Goal: Transaction & Acquisition: Book appointment/travel/reservation

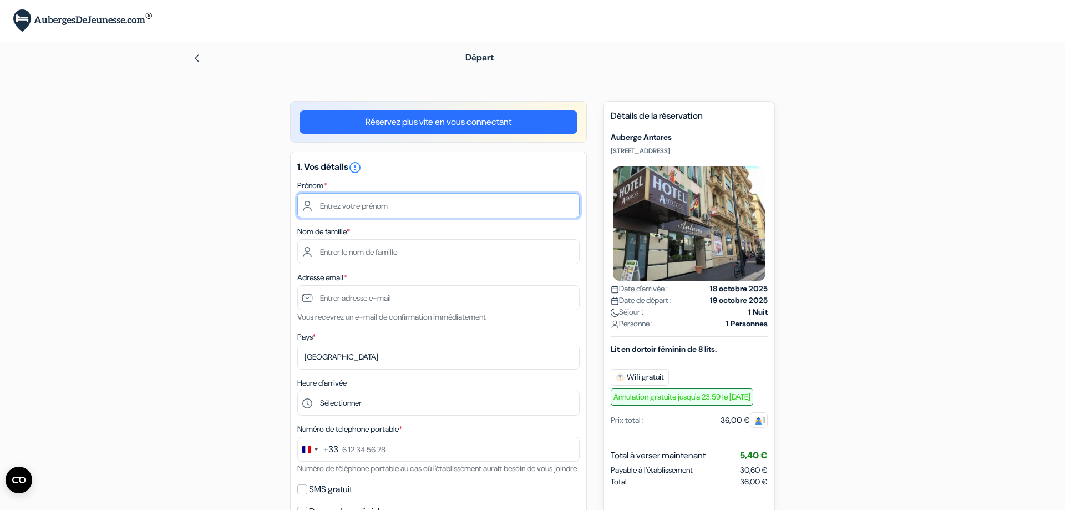
click at [361, 215] on input "text" at bounding box center [438, 205] width 282 height 25
type input "Thibault"
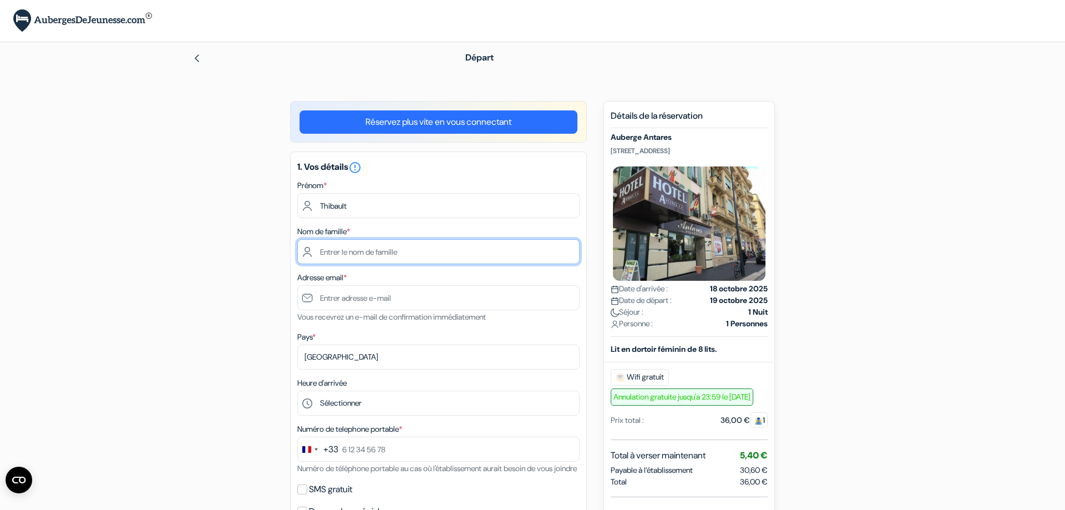
click at [398, 260] on input "text" at bounding box center [438, 251] width 282 height 25
type input "Philippotin"
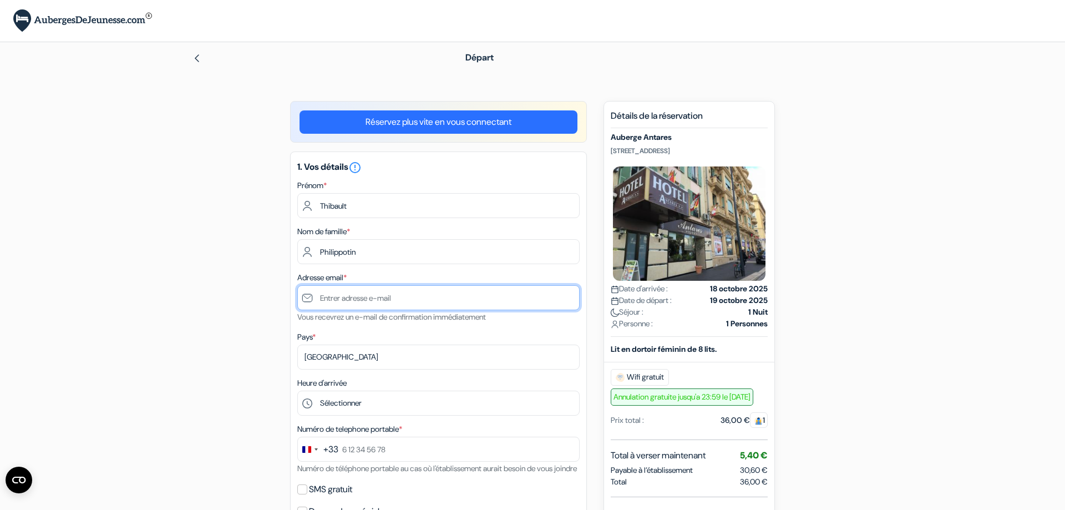
click at [410, 303] on input "text" at bounding box center [438, 297] width 282 height 25
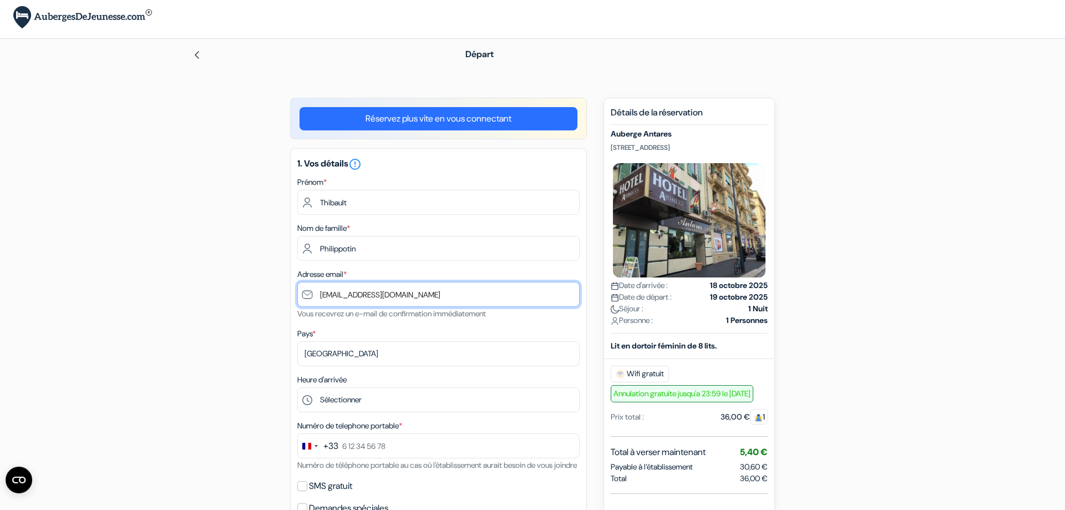
scroll to position [170, 0]
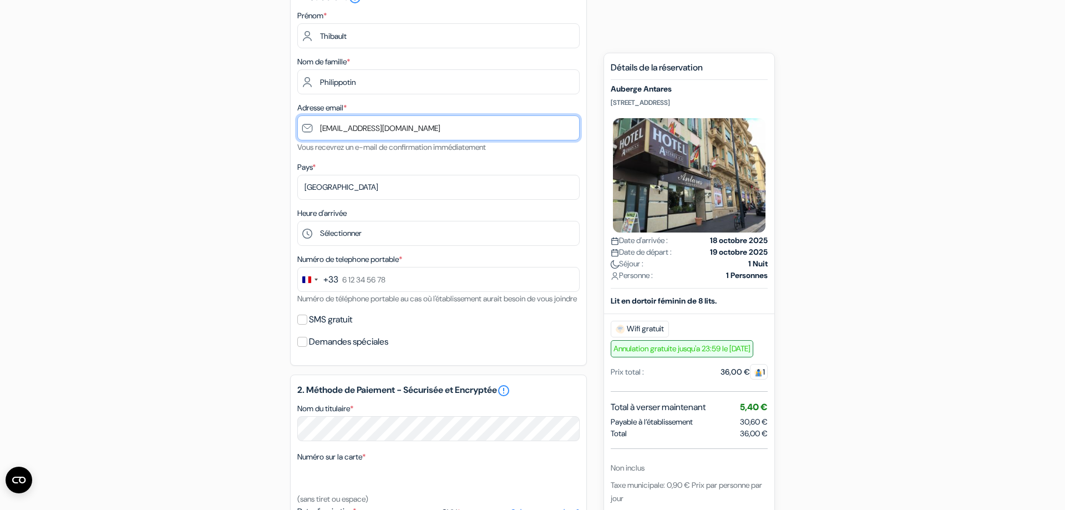
type input "[EMAIL_ADDRESS][DOMAIN_NAME]"
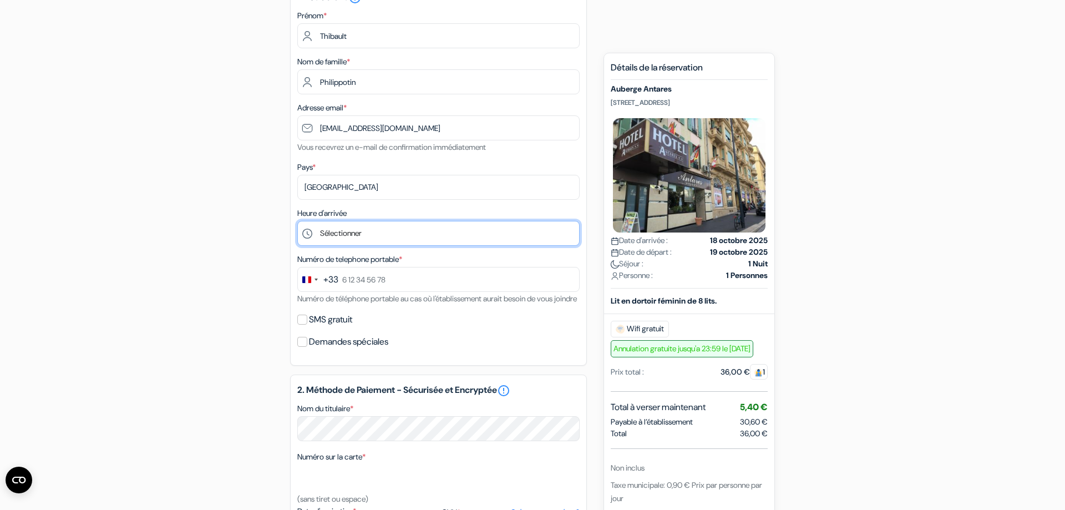
click at [297, 221] on select "Sélectionner 1:00 2:00 3:00 4:00 5:00 6:00 7:00 8:00 9:00 10:00 11:00 12:00 13:…" at bounding box center [438, 233] width 282 height 25
click at [351, 231] on select "Sélectionner 1:00 2:00 3:00 4:00 5:00 6:00 7:00 8:00 9:00 10:00 11:00 12:00 13:…" at bounding box center [438, 233] width 282 height 25
click at [297, 221] on select "Sélectionner 1:00 2:00 3:00 4:00 5:00 6:00 7:00 8:00 9:00 10:00 11:00 12:00 13:…" at bounding box center [438, 233] width 282 height 25
select select "23"
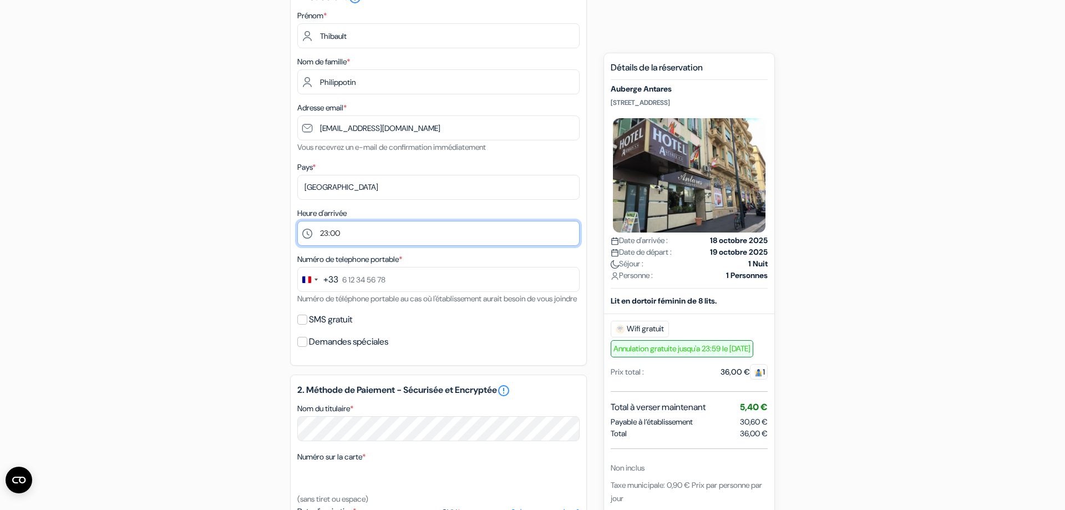
click option "23:00" at bounding box center [0, 0] width 0 height 0
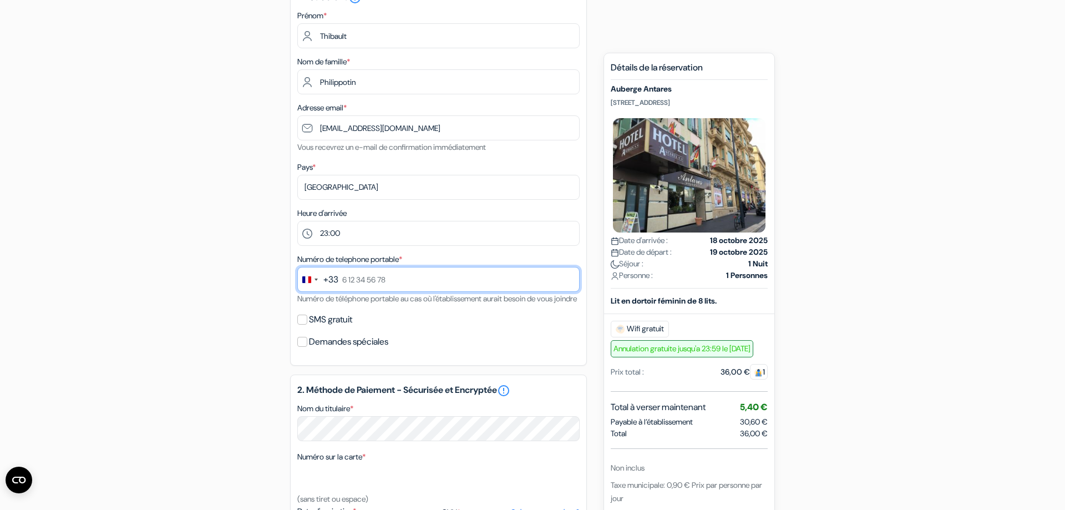
click at [393, 282] on input "text" at bounding box center [438, 279] width 282 height 25
type input "0783321110"
click at [387, 305] on div "Numéro de telephone portable * +33 244 results found No results found Afghanist…" at bounding box center [438, 278] width 282 height 53
drag, startPoint x: 311, startPoint y: 296, endPoint x: 452, endPoint y: 300, distance: 140.4
click at [452, 300] on small "Numéro de téléphone portable au cas où l'établissement aurait besoin de vous jo…" at bounding box center [437, 299] width 280 height 10
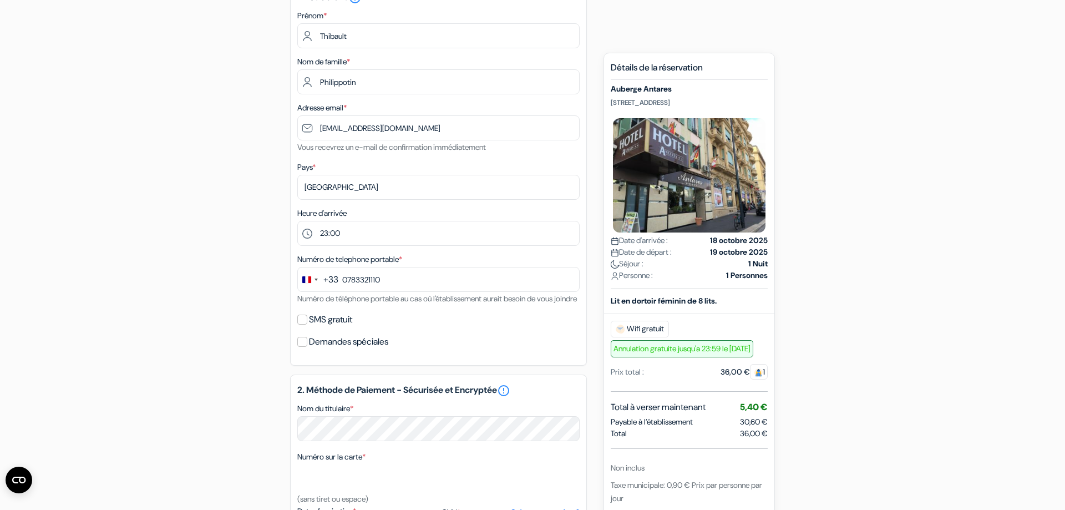
click at [484, 327] on div "SMS gratuit" at bounding box center [438, 320] width 282 height 16
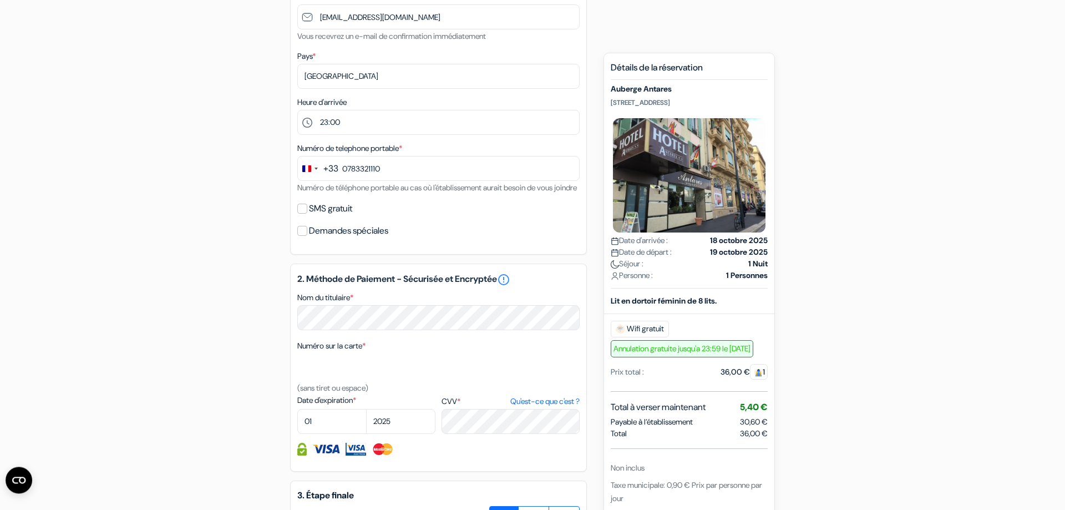
scroll to position [283, 0]
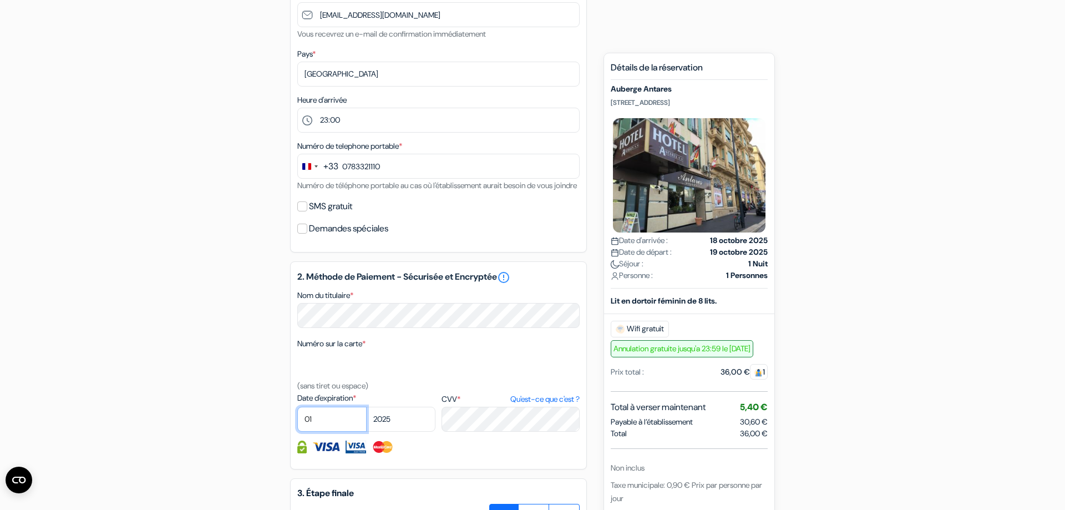
click at [297, 407] on select "01 02 03 04 05 06 07 08 09 10 11 12" at bounding box center [331, 419] width 69 height 25
select select "10"
click option "10" at bounding box center [0, 0] width 0 height 0
click at [366, 407] on select "2025 2026 2027 2028 2029 2030 2031 2032 2033 2034 2035 2036 2037 2038 2039 2040…" at bounding box center [400, 419] width 69 height 25
select select "2028"
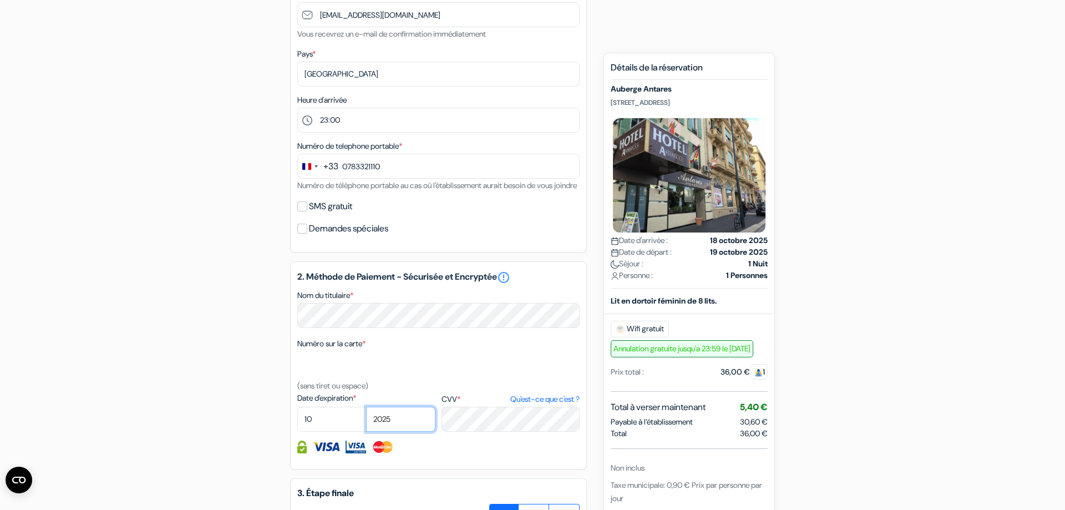
click option "2028" at bounding box center [0, 0] width 0 height 0
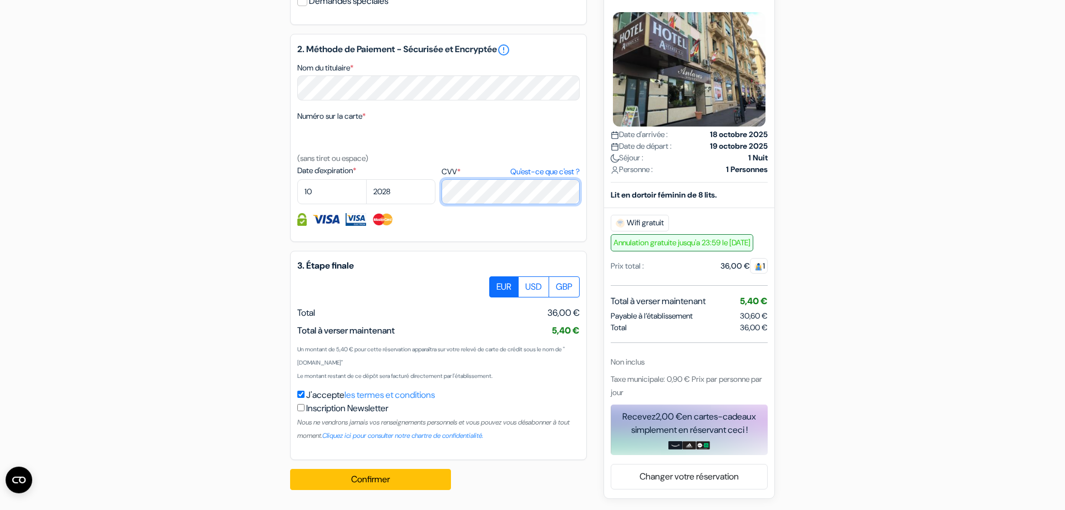
scroll to position [524, 0]
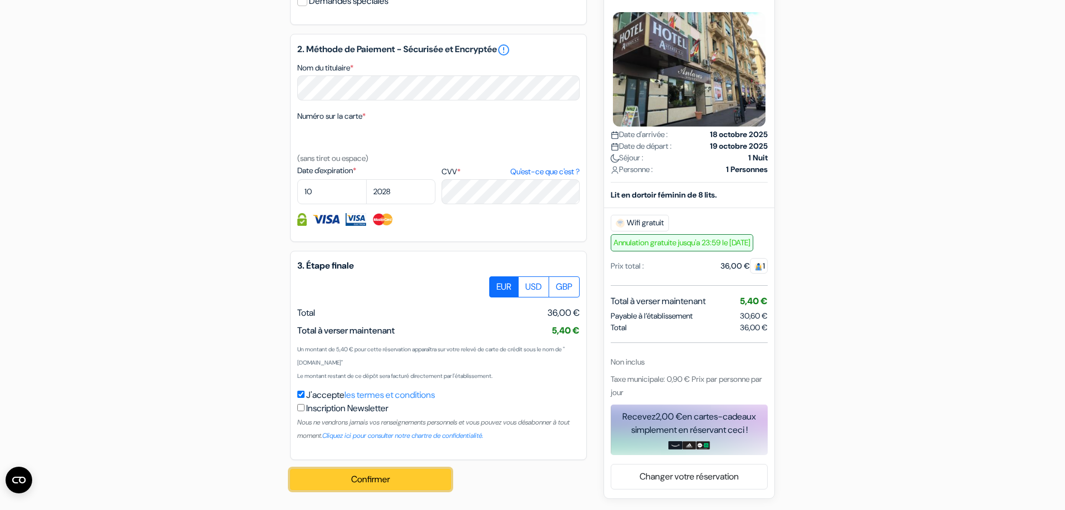
click at [400, 481] on button "Confirmer Loading..." at bounding box center [370, 479] width 161 height 21
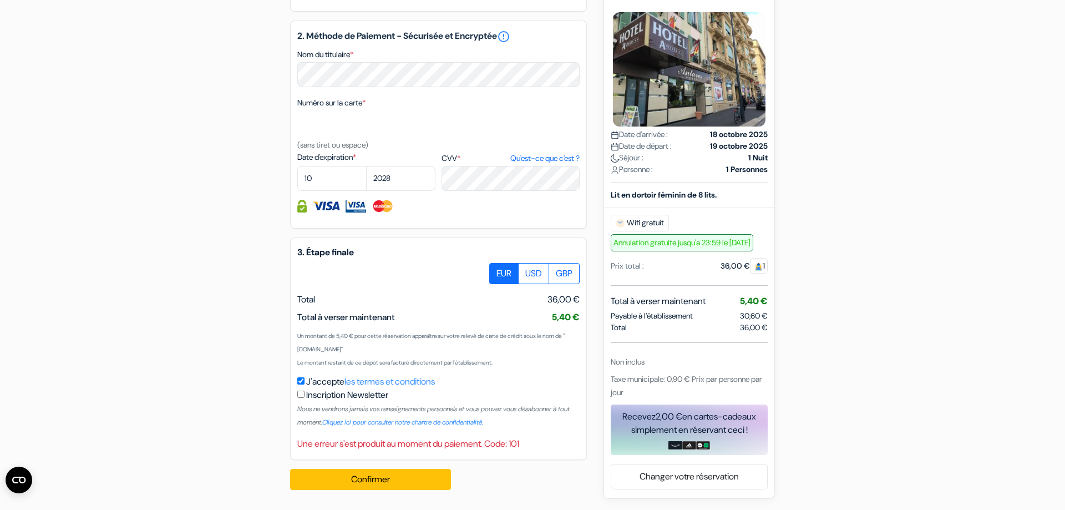
scroll to position [537, 0]
click at [380, 476] on button "Confirmer Loading..." at bounding box center [370, 479] width 161 height 21
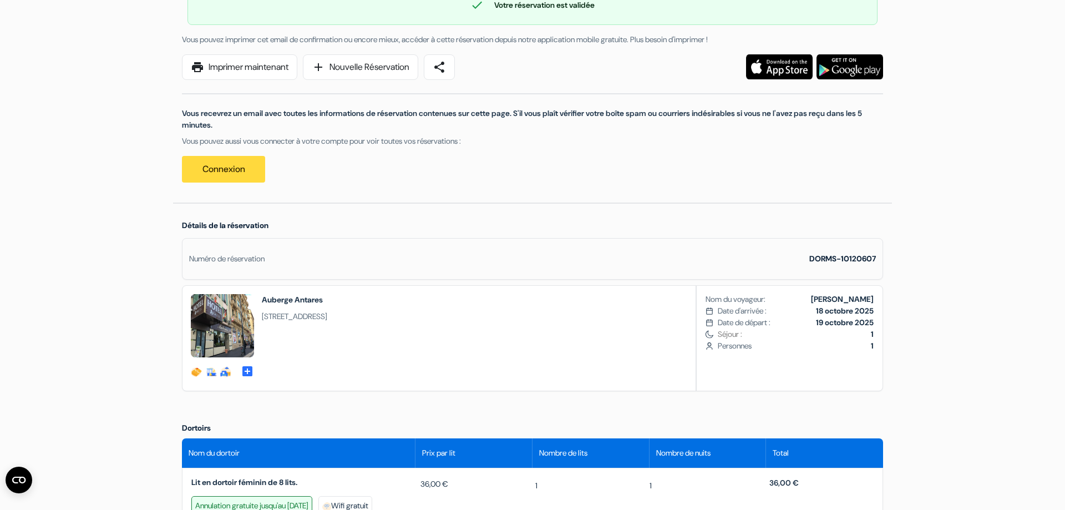
scroll to position [57, 0]
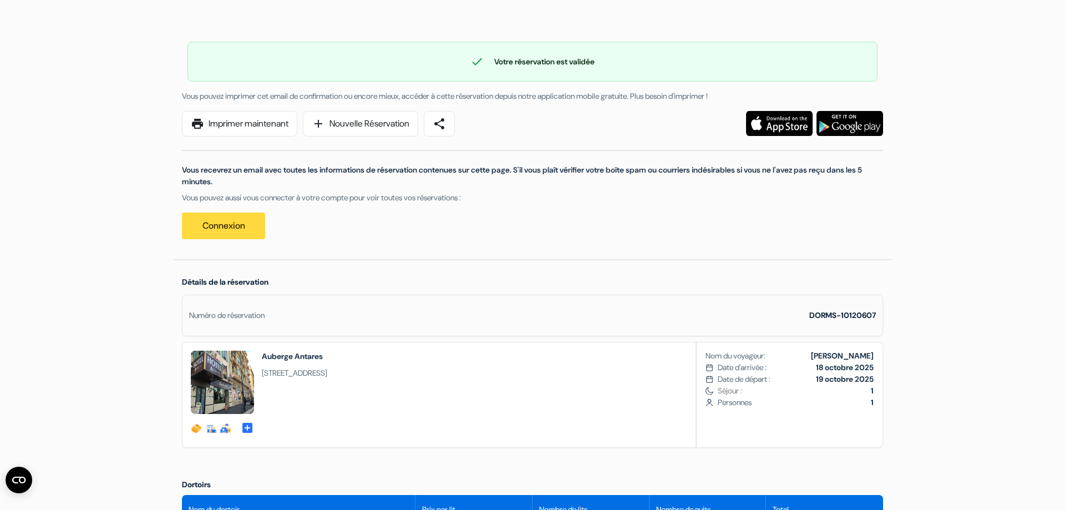
drag, startPoint x: 202, startPoint y: 166, endPoint x: 555, endPoint y: 183, distance: 353.8
click at [550, 183] on p "Vous recevrez un email avec toutes les informations de réservation contenues su…" at bounding box center [532, 175] width 701 height 23
click at [607, 175] on p "Vous recevrez un email avec toutes les informations de réservation contenues su…" at bounding box center [532, 175] width 701 height 23
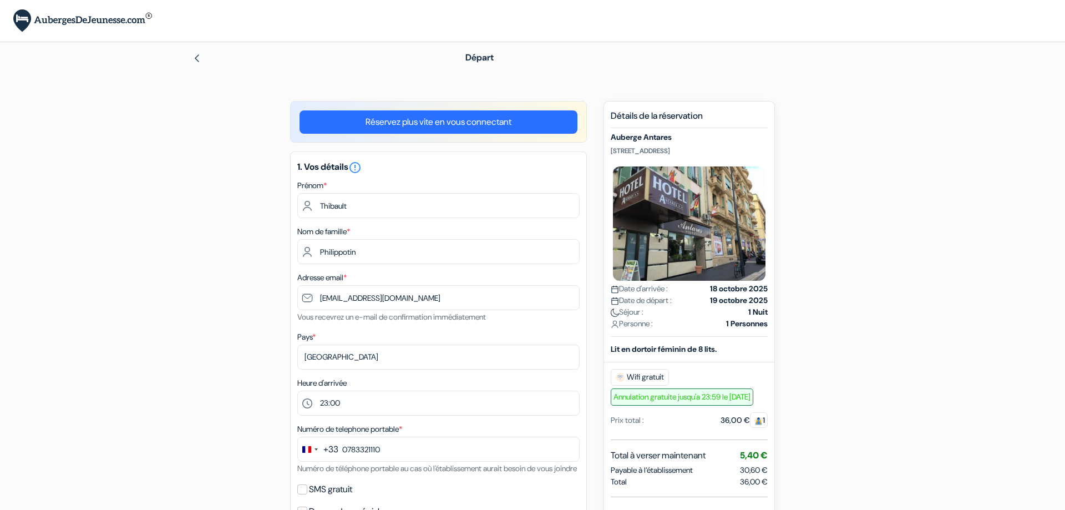
select select "23"
select select "10"
select select "2028"
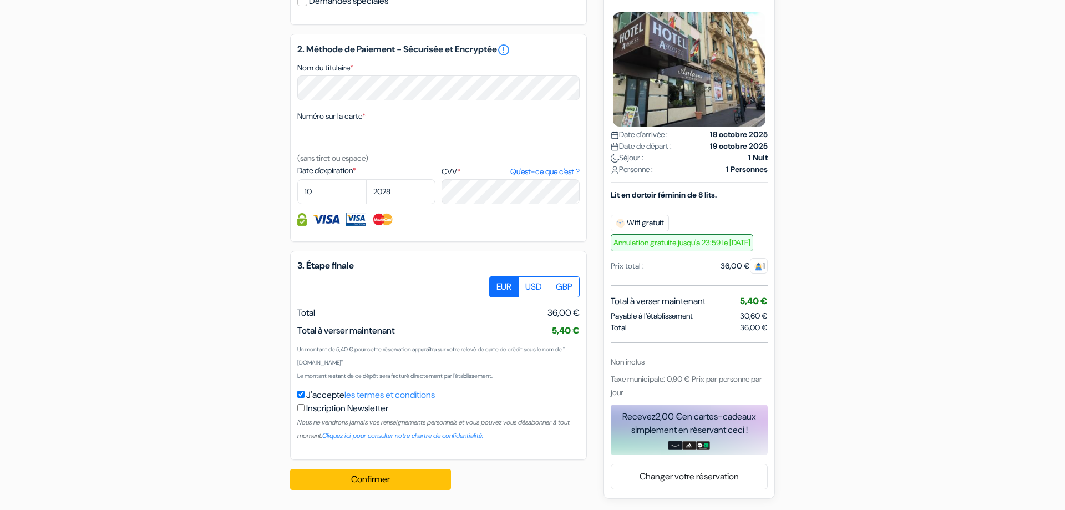
type input "7 83 32 11 10"
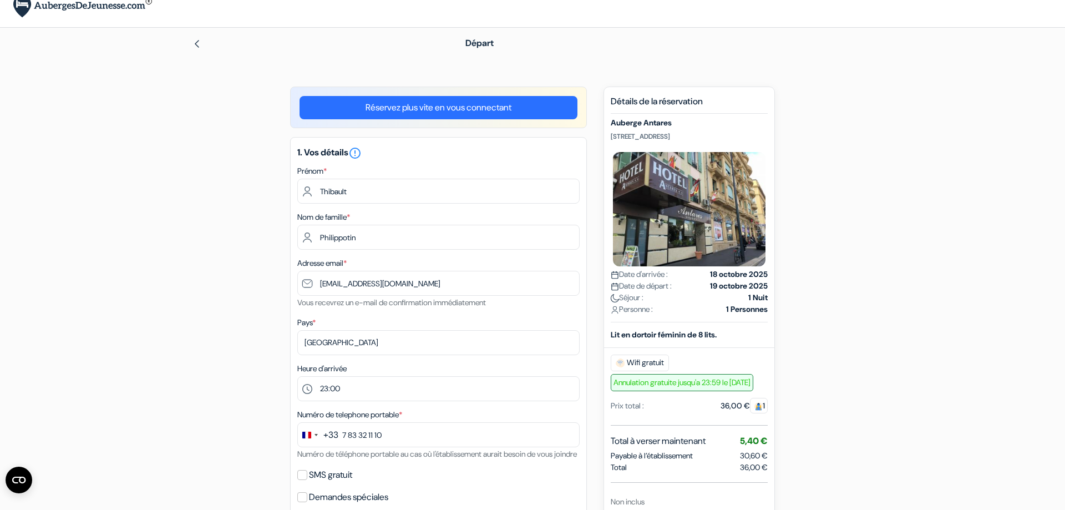
scroll to position [0, 0]
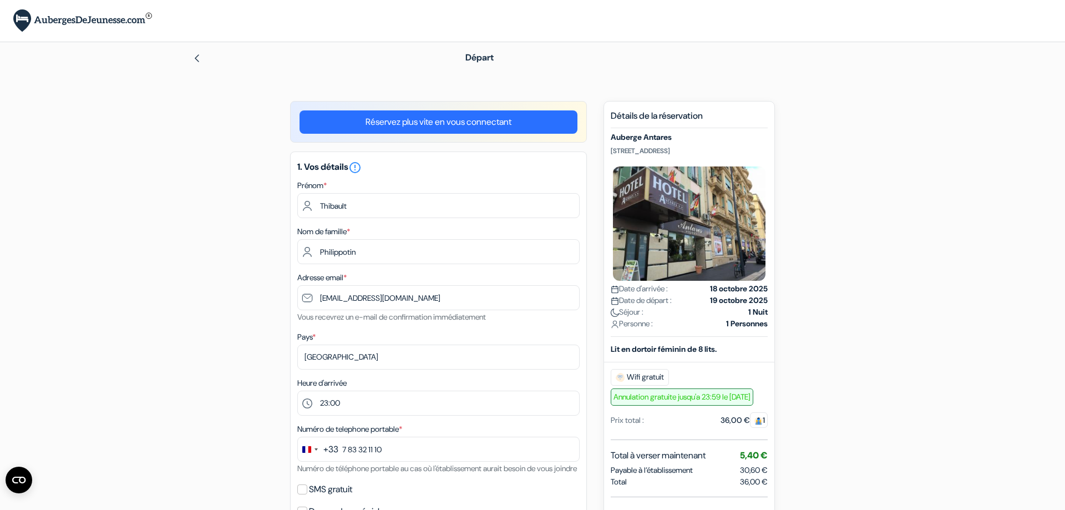
click at [123, 22] on img at bounding box center [82, 20] width 139 height 23
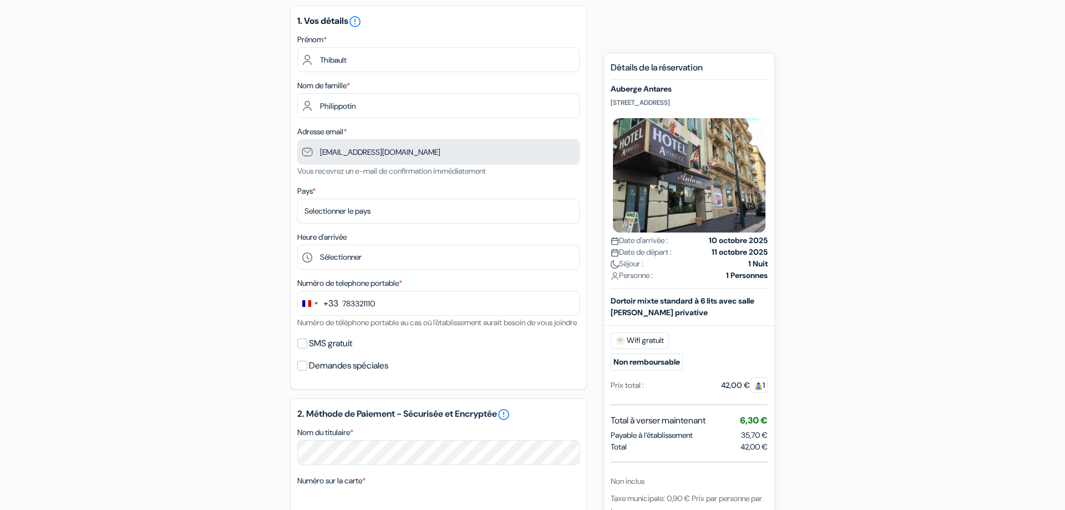
scroll to position [113, 0]
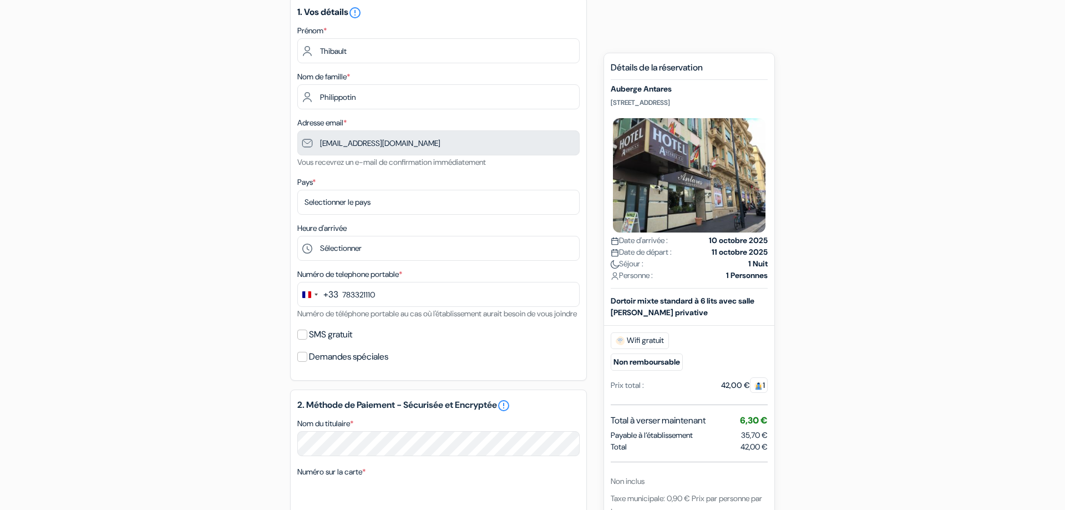
type input "7 83 32 11 10"
select select "67"
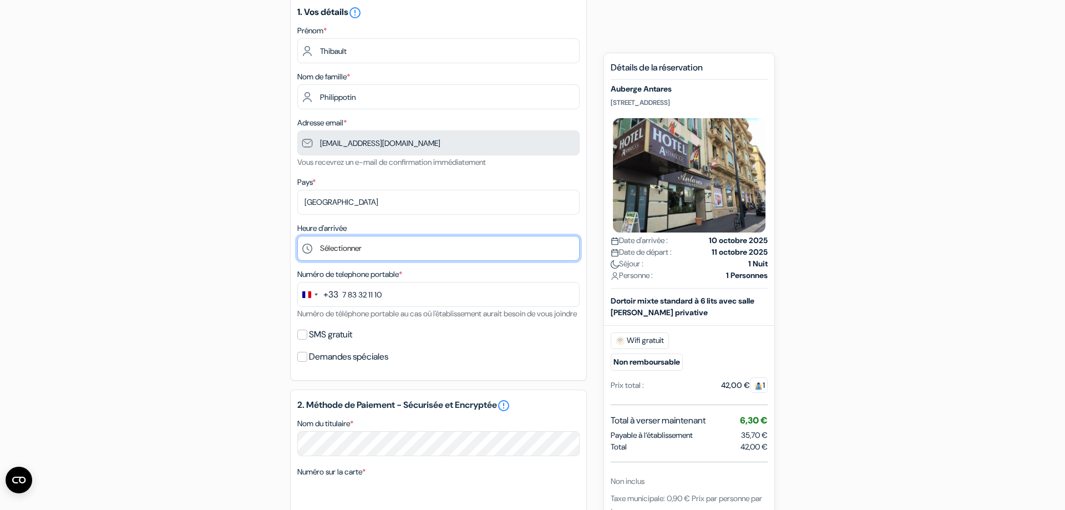
click at [297, 236] on select "Sélectionner 1:00 2:00 3:00 4:00 5:00 6:00 7:00 8:00 9:00 10:00 11:00 12:00 13:…" at bounding box center [438, 248] width 282 height 25
select select "23"
click option "23:00" at bounding box center [0, 0] width 0 height 0
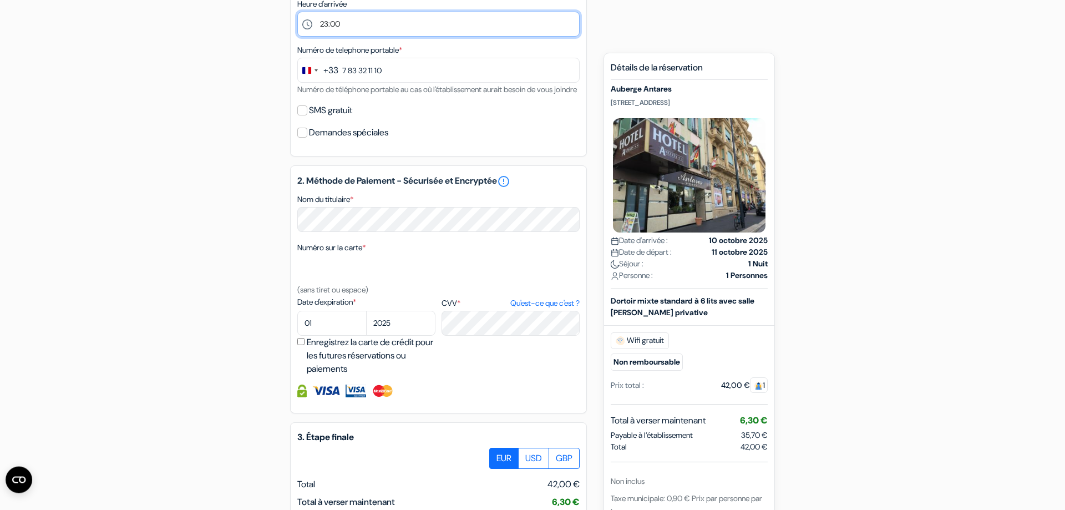
scroll to position [340, 0]
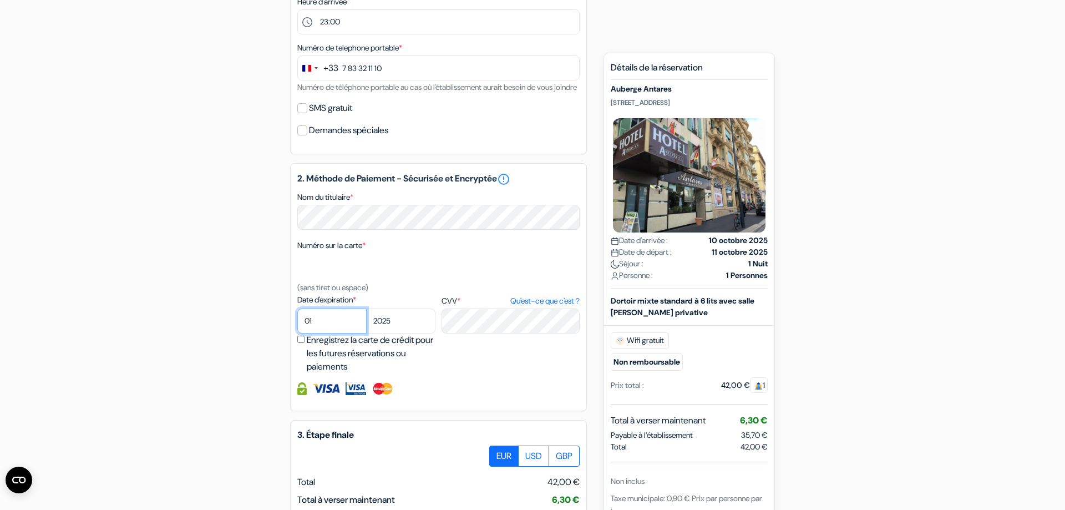
click at [297, 309] on select "01 02 03 04 05 06 07 08 09 10 11 12" at bounding box center [331, 321] width 69 height 25
select select "10"
click at [366, 309] on select "2025 2026 2027 2028 2029 2030 2031 2032 2033 2034 2035 2036 2037 2038 2039 2040…" at bounding box center [400, 321] width 69 height 25
select select "2028"
click at [514, 387] on div "2. Méthode de Paiement - Sécurisée et Encryptée error_outline Nom du titulaire …" at bounding box center [438, 287] width 297 height 248
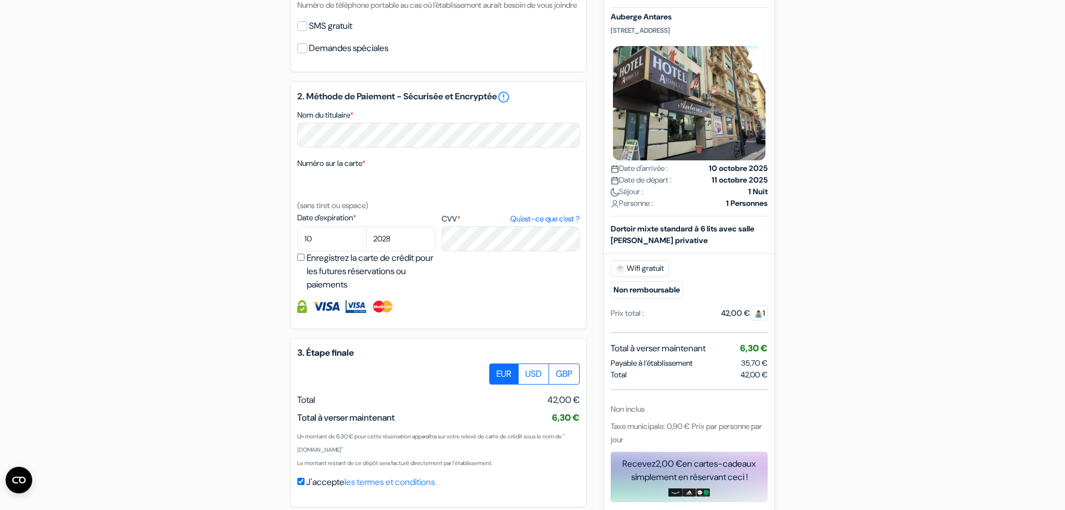
scroll to position [482, 0]
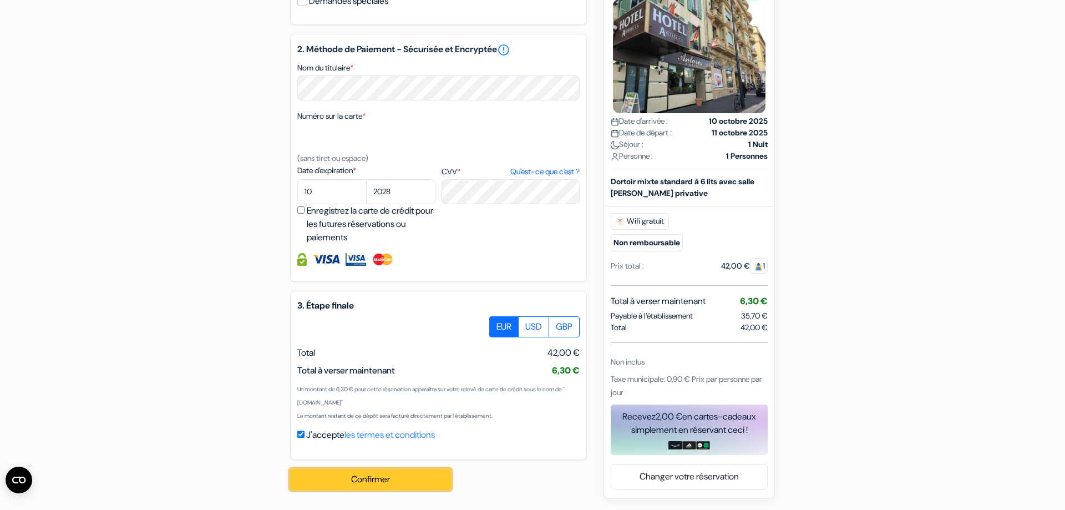
click at [387, 481] on button "Confirmer Loading..." at bounding box center [370, 479] width 161 height 21
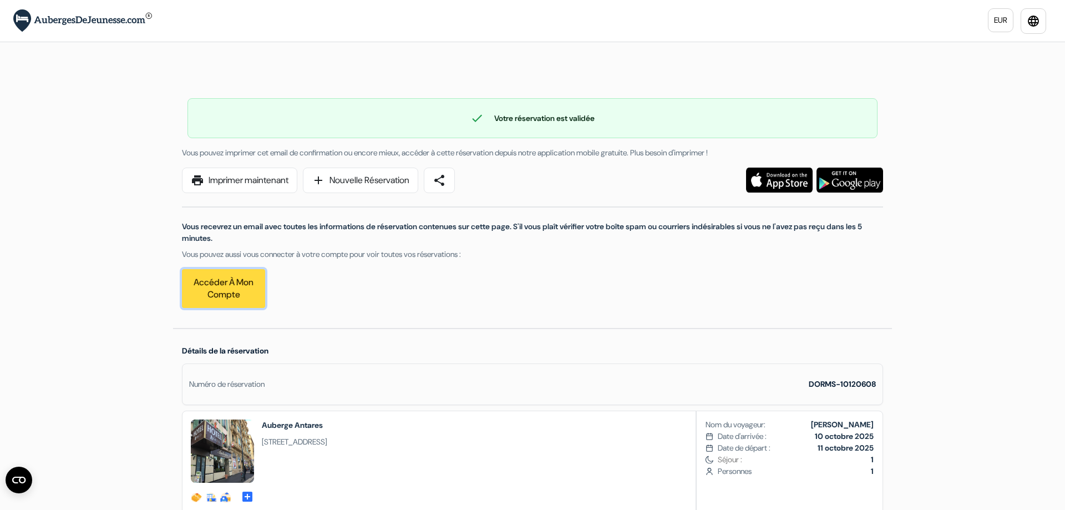
click at [226, 298] on link "Accéder à mon compte" at bounding box center [223, 288] width 83 height 39
